Goal: Task Accomplishment & Management: Manage account settings

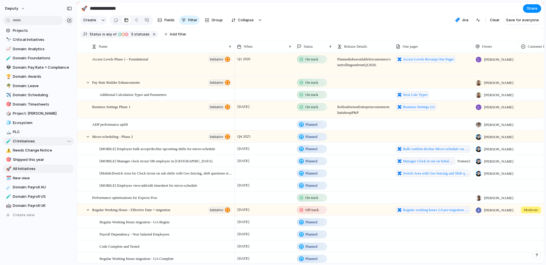
scroll to position [32, 0]
click at [41, 188] on span "Domain: Payroll AU" at bounding box center [42, 189] width 59 height 6
type input "**********"
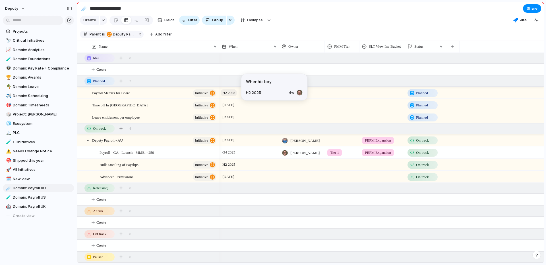
click at [236, 93] on span "H2 2025" at bounding box center [229, 93] width 16 height 7
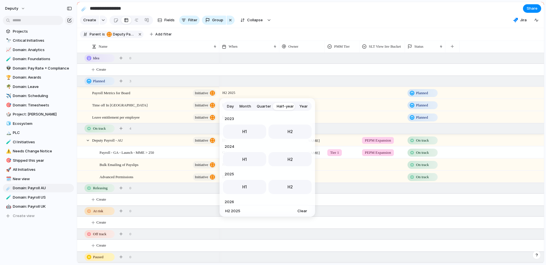
scroll to position [57, 0]
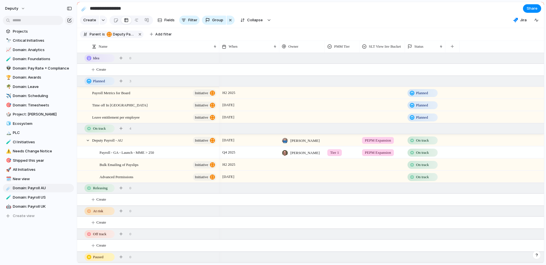
click at [251, 73] on div "Day Month Quarter Half-year Year [DATE] H1 H2 2024 H1 H2 2025 H1 H2 2026 H1 H2 …" at bounding box center [273, 132] width 546 height 265
click at [236, 152] on span "Q4 2025" at bounding box center [229, 152] width 16 height 7
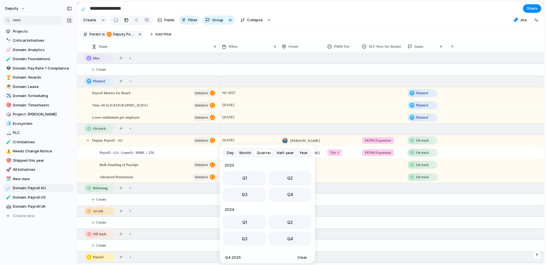
scroll to position [90, 0]
click at [244, 149] on button "Month" at bounding box center [244, 153] width 17 height 9
click at [231, 151] on span "Day" at bounding box center [230, 153] width 7 height 6
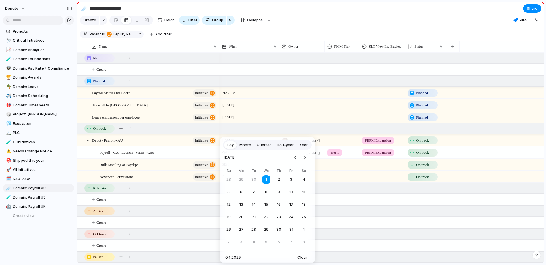
click at [307, 151] on nav at bounding box center [299, 157] width 17 height 13
click at [306, 159] on button "Go to the Next Month" at bounding box center [305, 158] width 8 height 8
click at [292, 159] on button "Go to the Previous Month" at bounding box center [295, 158] width 8 height 8
click at [245, 215] on button "17" at bounding box center [241, 217] width 10 height 10
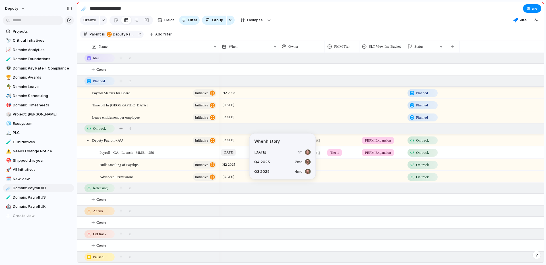
click at [236, 153] on span "[DATE]" at bounding box center [228, 152] width 15 height 7
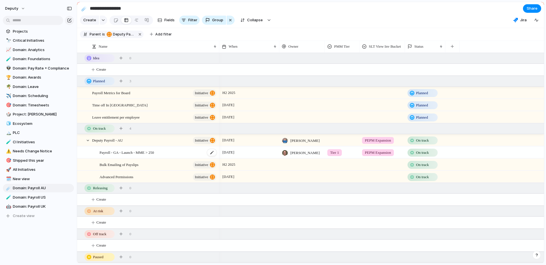
click at [187, 151] on div "Payroll - GA - Launch - MME > 250" at bounding box center [158, 153] width 118 height 12
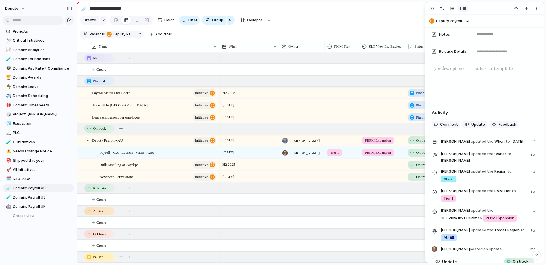
scroll to position [222, 0]
click at [472, 128] on button "Update" at bounding box center [474, 125] width 25 height 7
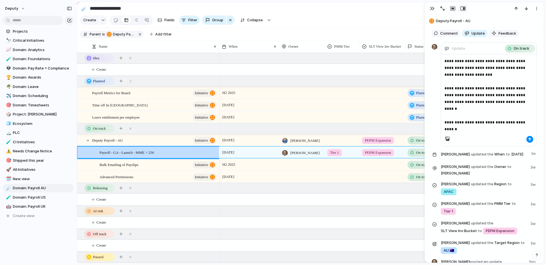
scroll to position [313, 0]
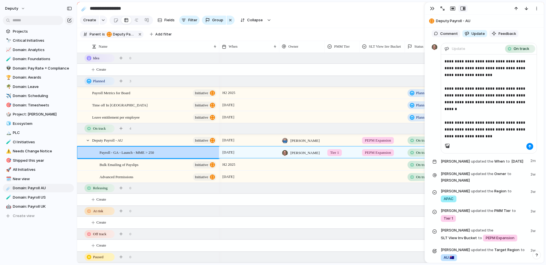
click at [498, 132] on p "**********" at bounding box center [488, 99] width 89 height 82
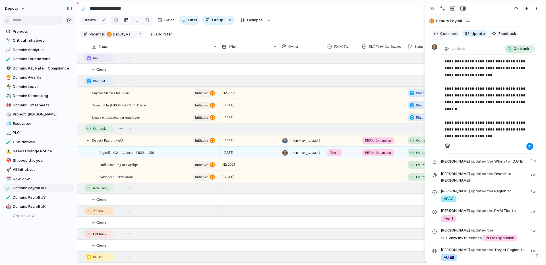
click at [497, 136] on p "**********" at bounding box center [488, 99] width 89 height 82
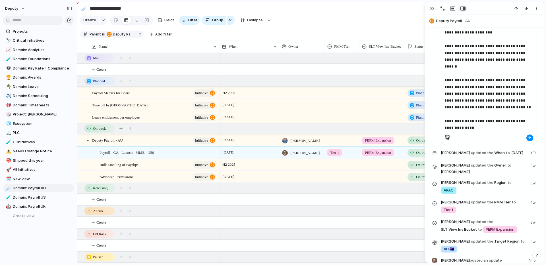
scroll to position [355, 0]
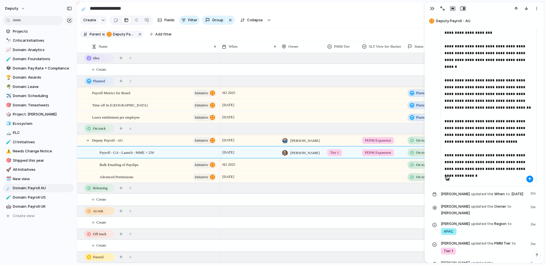
click at [524, 179] on div "**********" at bounding box center [488, 99] width 95 height 174
click at [532, 176] on div "**********" at bounding box center [488, 94] width 95 height 164
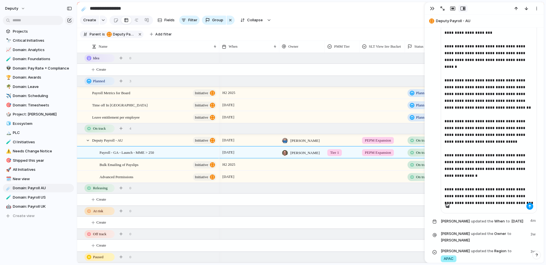
click at [530, 207] on div "button" at bounding box center [529, 206] width 3 height 3
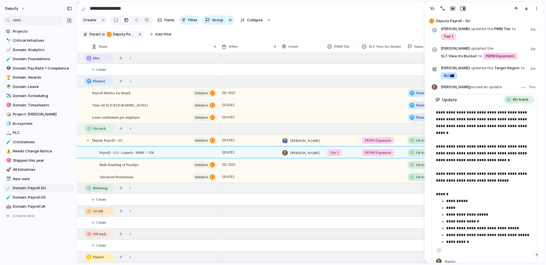
scroll to position [617, 0]
click at [427, 9] on div at bounding box center [446, 8] width 41 height 7
click at [432, 11] on button "button" at bounding box center [431, 8] width 9 height 7
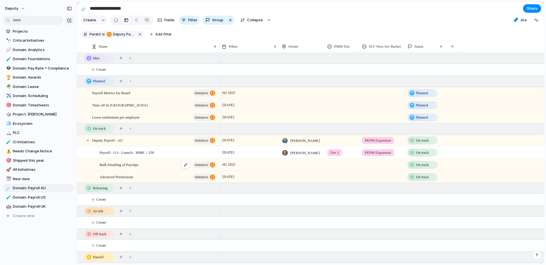
click at [163, 167] on div "Bulk Emailing of Payslips initiative" at bounding box center [158, 165] width 118 height 12
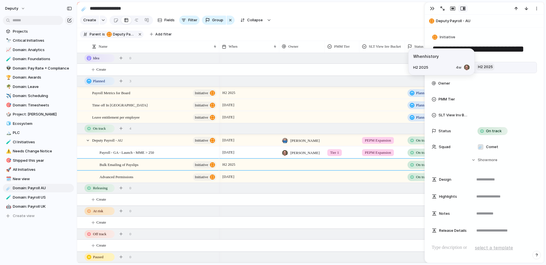
click at [488, 68] on span "H2 2025" at bounding box center [485, 67] width 18 height 7
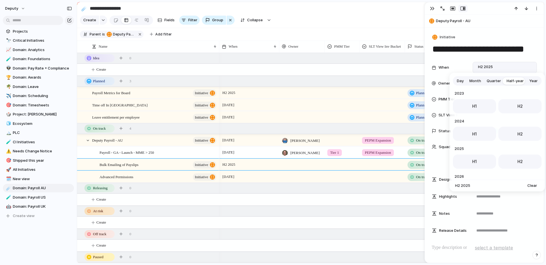
scroll to position [57, 0]
click at [478, 53] on div "Day Month Quarter Half-year Year [DATE] H1 H2 2024 H1 H2 2025 H1 H2 2026 H1 H2 …" at bounding box center [273, 132] width 546 height 265
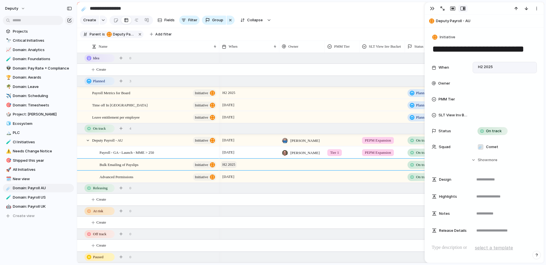
click at [232, 165] on span "H2 2025" at bounding box center [229, 164] width 16 height 7
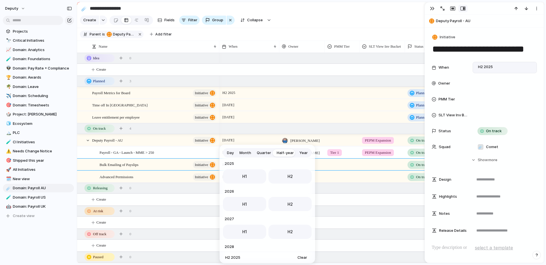
click at [232, 165] on span "2025" at bounding box center [267, 164] width 89 height 7
click at [251, 152] on button "Month" at bounding box center [244, 153] width 17 height 9
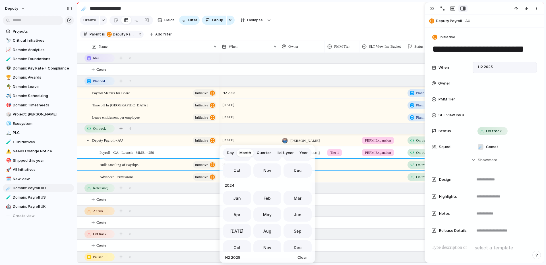
scroll to position [156, 0]
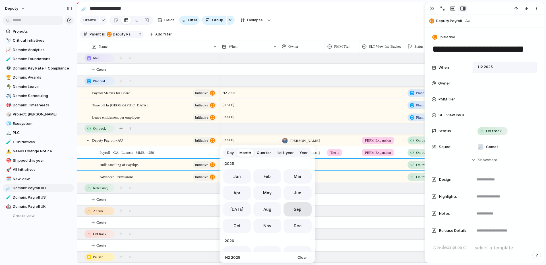
click at [289, 208] on button "Sep" at bounding box center [297, 210] width 28 height 14
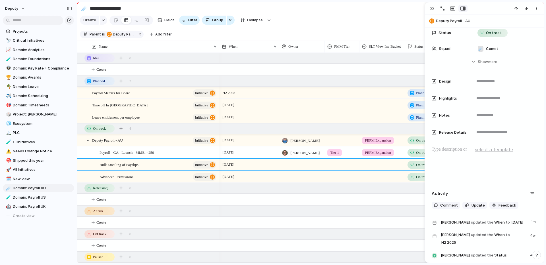
scroll to position [119, 0]
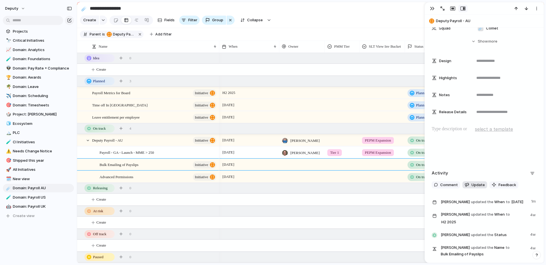
click at [469, 185] on button "Update" at bounding box center [474, 185] width 25 height 7
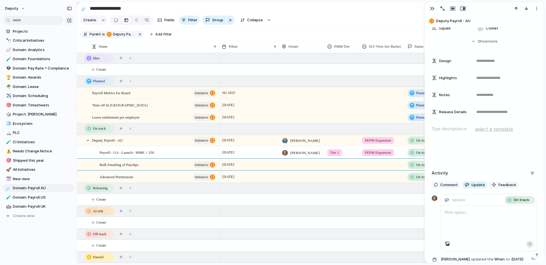
scroll to position [167, 0]
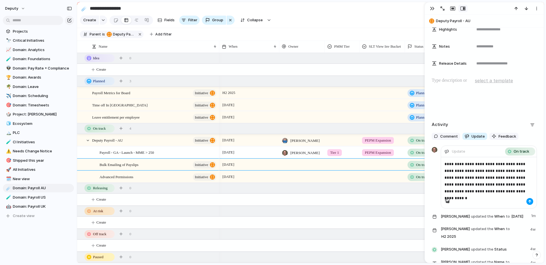
click at [529, 202] on div "button" at bounding box center [529, 201] width 3 height 3
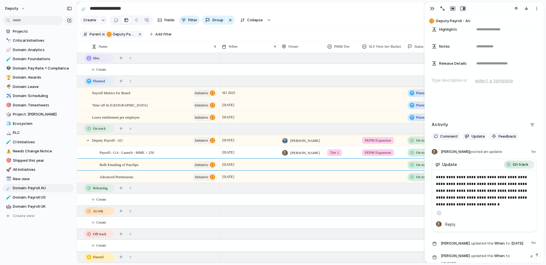
click at [308, 175] on div at bounding box center [301, 177] width 45 height 12
click at [253, 172] on div "[PERSON_NAME] [PERSON_NAME] [PERSON_NAME] [PERSON_NAME] [PERSON_NAME] [PERSON_N…" at bounding box center [273, 132] width 546 height 265
click at [433, 11] on div "button" at bounding box center [432, 8] width 5 height 5
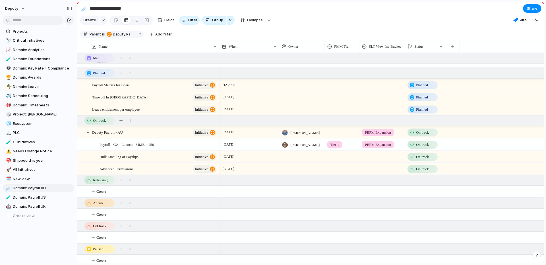
scroll to position [8, 0]
click at [302, 155] on div at bounding box center [301, 157] width 45 height 12
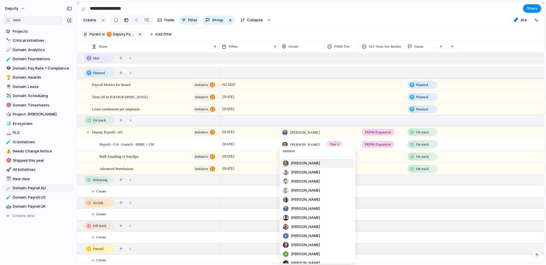
click at [303, 164] on span "[PERSON_NAME]" at bounding box center [305, 164] width 29 height 6
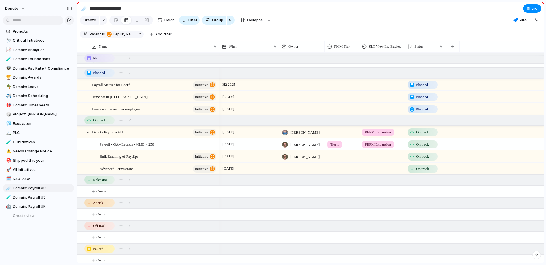
click at [299, 168] on div at bounding box center [301, 169] width 45 height 12
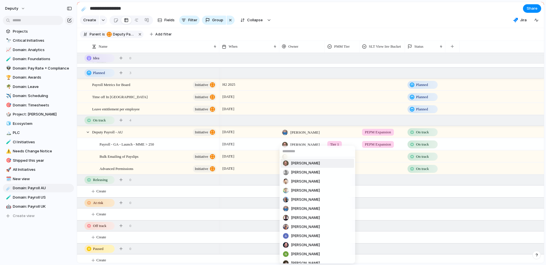
click at [300, 165] on span "[PERSON_NAME]" at bounding box center [305, 164] width 29 height 6
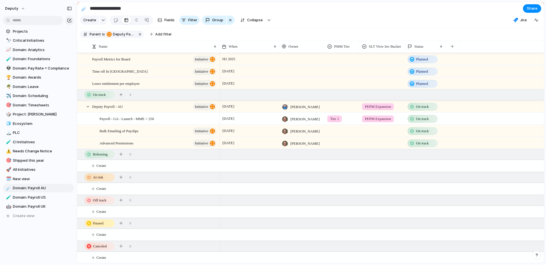
scroll to position [0, 0]
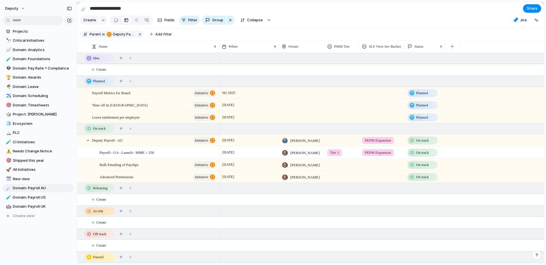
click at [425, 142] on span "On track" at bounding box center [422, 141] width 13 height 6
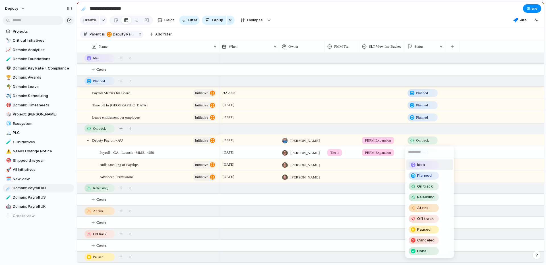
click at [391, 126] on div "Idea Planned On track Releasing At risk Off track Paused Canceled Done" at bounding box center [273, 132] width 546 height 265
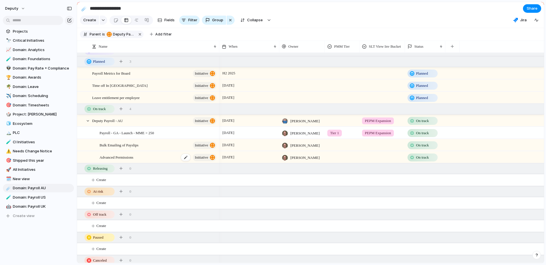
click at [169, 155] on div "Advanced Permissions initiative" at bounding box center [158, 158] width 118 height 12
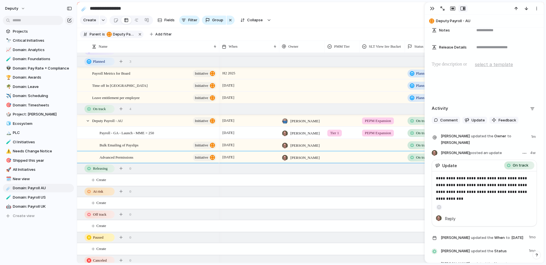
click at [462, 195] on p "**********" at bounding box center [484, 188] width 97 height 27
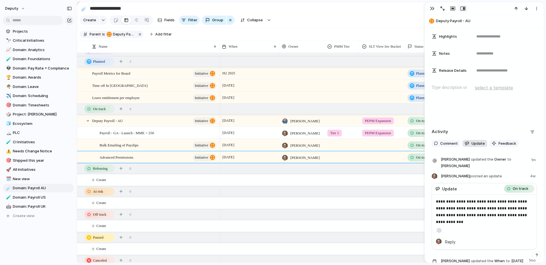
click at [480, 147] on button "Update" at bounding box center [474, 143] width 25 height 7
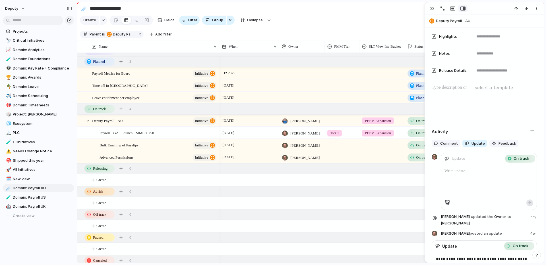
click at [474, 167] on div at bounding box center [488, 182] width 95 height 35
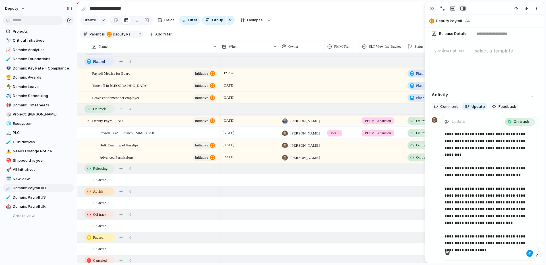
click at [528, 254] on div "button" at bounding box center [529, 253] width 3 height 3
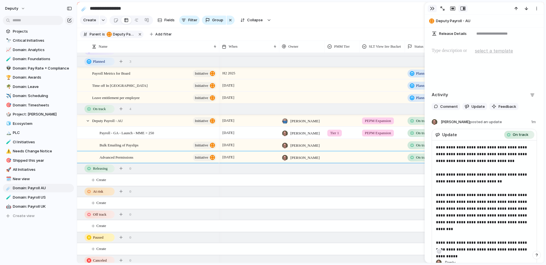
click at [432, 11] on button "button" at bounding box center [431, 8] width 9 height 7
